Goal: Check status: Check status

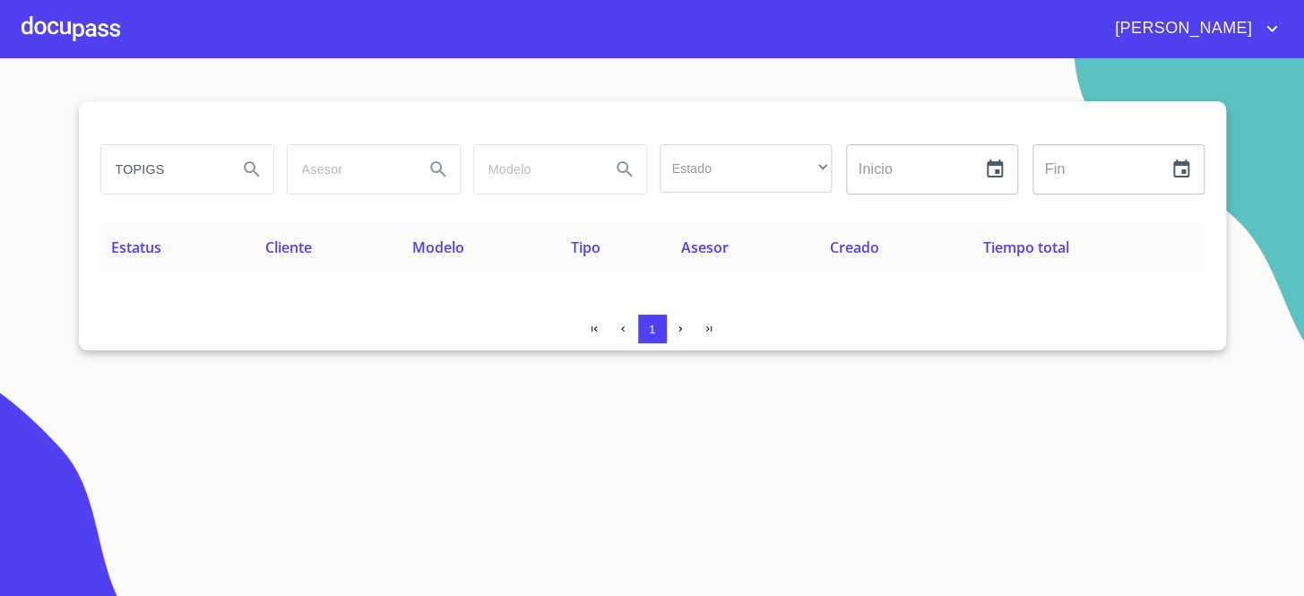
drag, startPoint x: 186, startPoint y: 174, endPoint x: 0, endPoint y: 246, distance: 199.7
click at [0, 229] on section "TOPIGS Estado ​ ​ Inicio ​ Fin ​ Estatus Cliente Modelo Tipo Asesor Creado Tiem…" at bounding box center [652, 327] width 1304 height 538
type input "ALTHO"
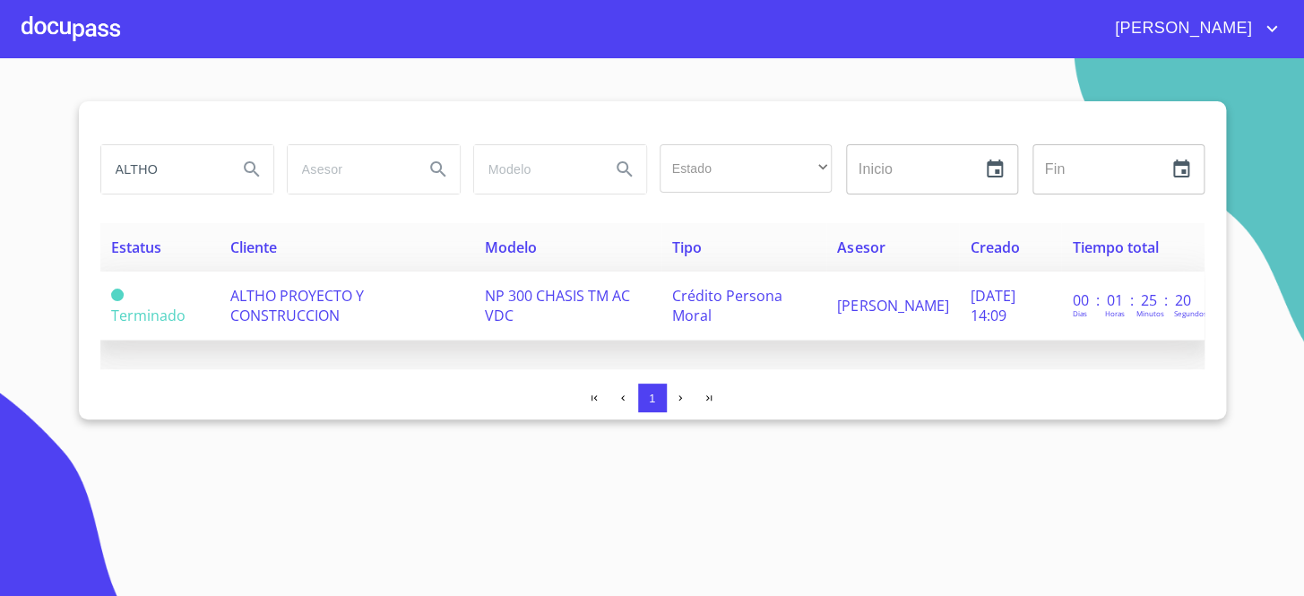
click at [311, 309] on span "ALTHO PROYECTO Y CONSTRUCCION" at bounding box center [297, 305] width 134 height 39
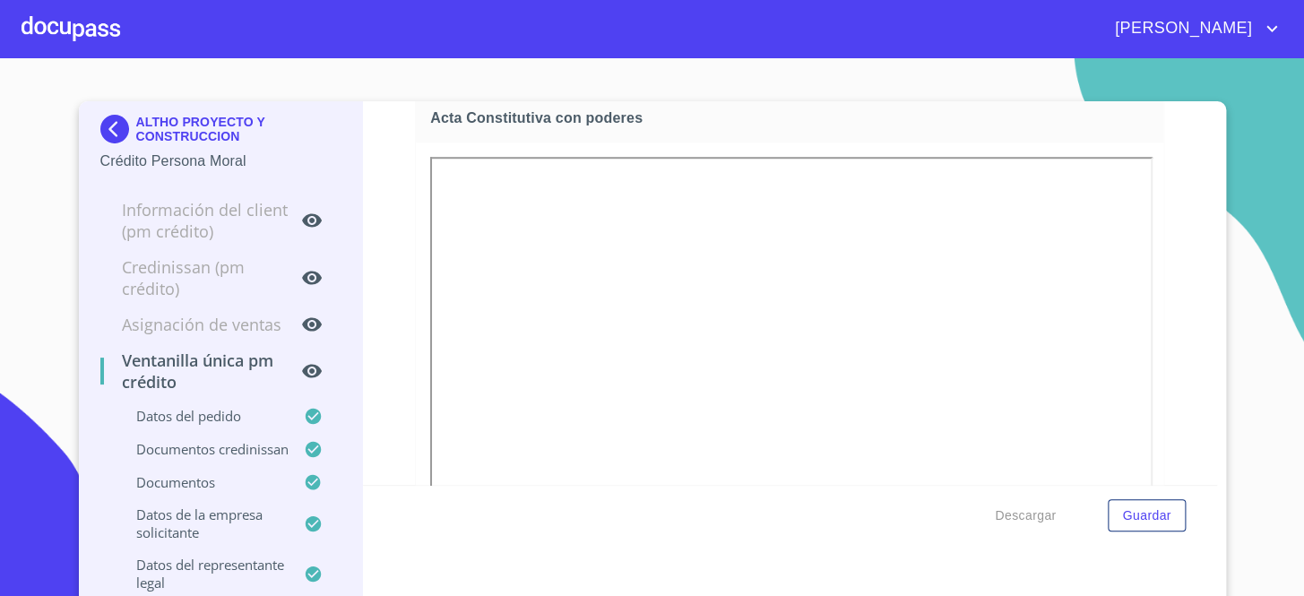
scroll to position [6517, 0]
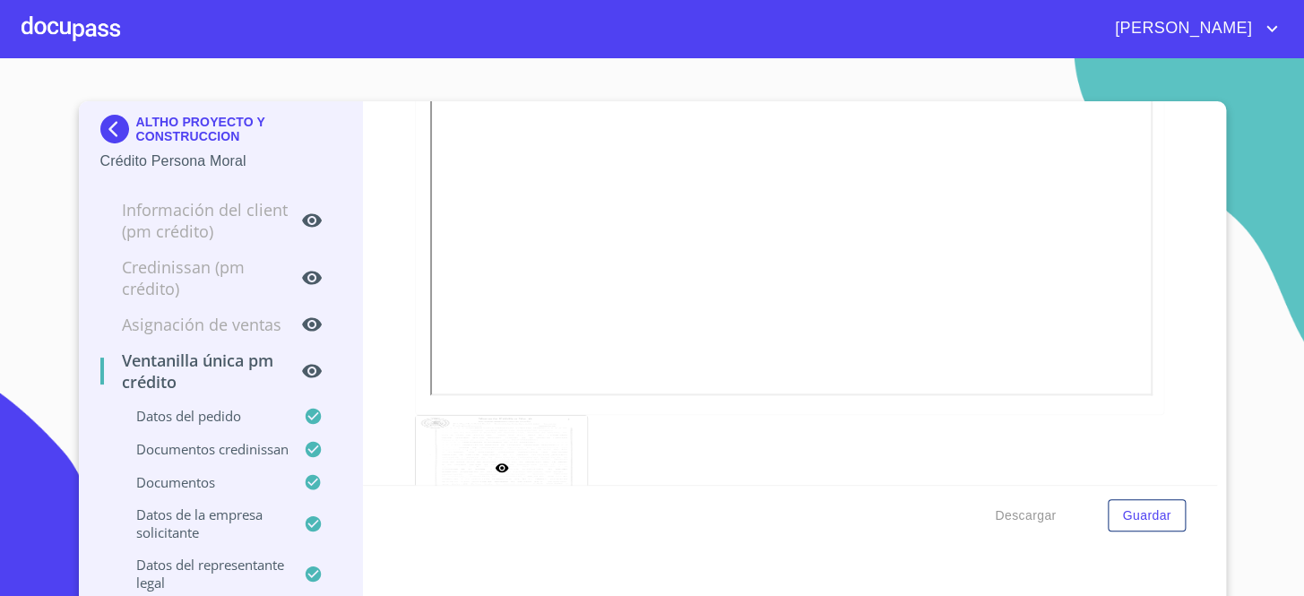
click at [497, 467] on div at bounding box center [501, 468] width 171 height 104
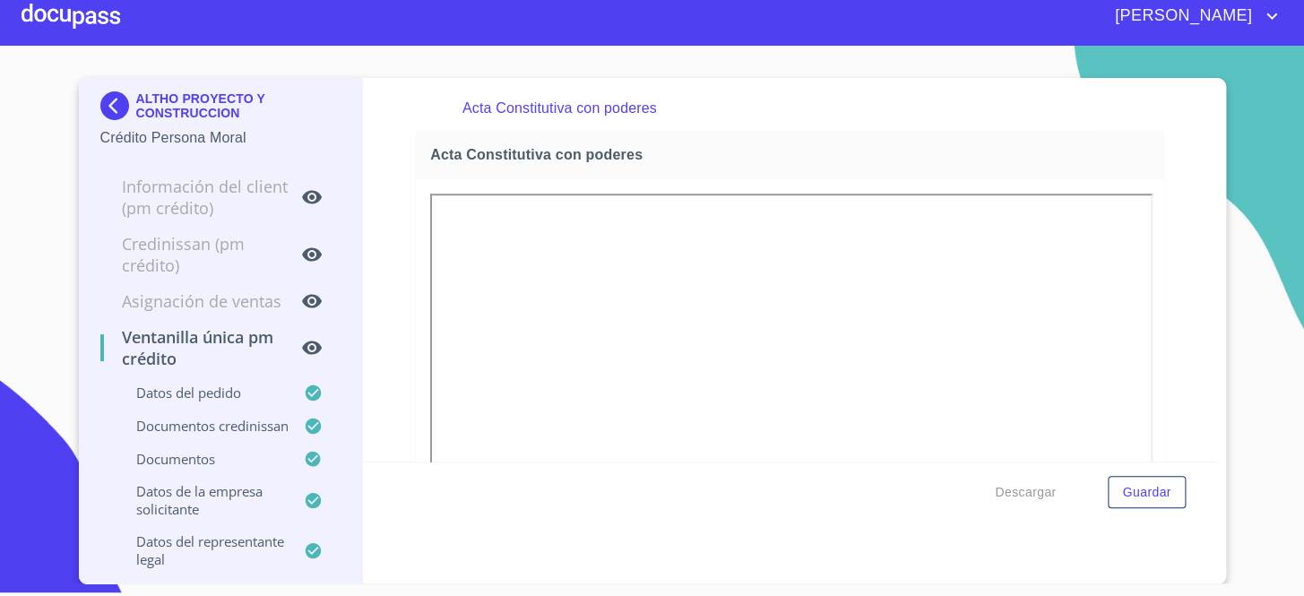
click at [663, 66] on section "ALTHO PROYECTO Y CONSTRUCCION Crédito Persona Moral Información del Client (PM …" at bounding box center [652, 315] width 1304 height 538
click at [21, 372] on section "ALTHO PROYECTO Y CONSTRUCCION Crédito Persona Moral Información del Client (PM …" at bounding box center [652, 315] width 1304 height 538
click at [100, 108] on img at bounding box center [118, 105] width 36 height 29
